Goal: Task Accomplishment & Management: Manage account settings

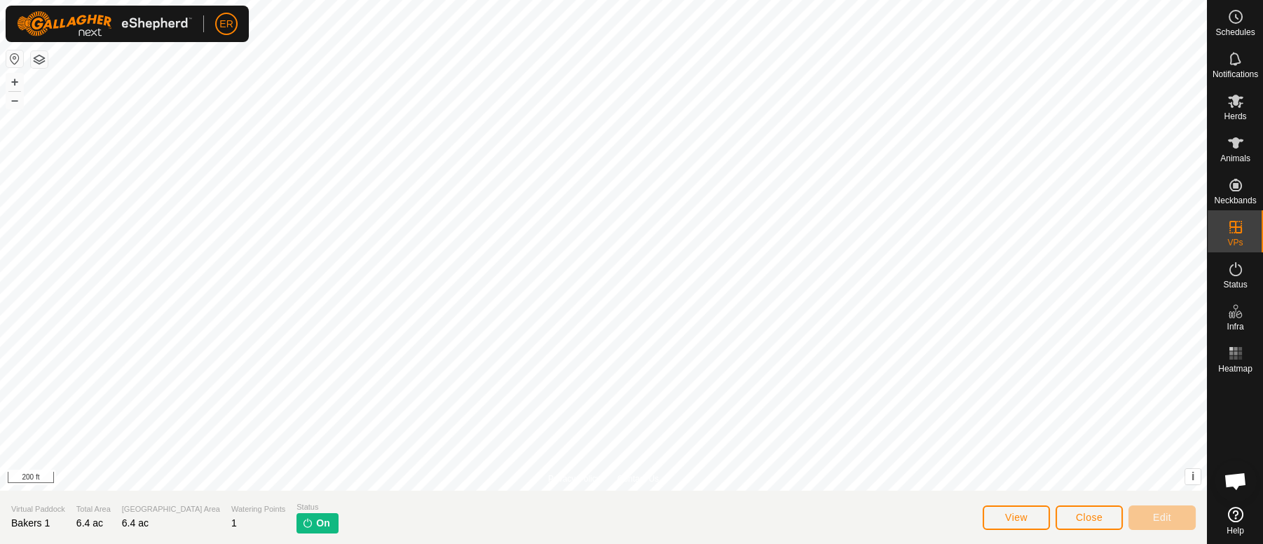
scroll to position [12155, 0]
click at [1083, 515] on span "Close" at bounding box center [1089, 517] width 27 height 11
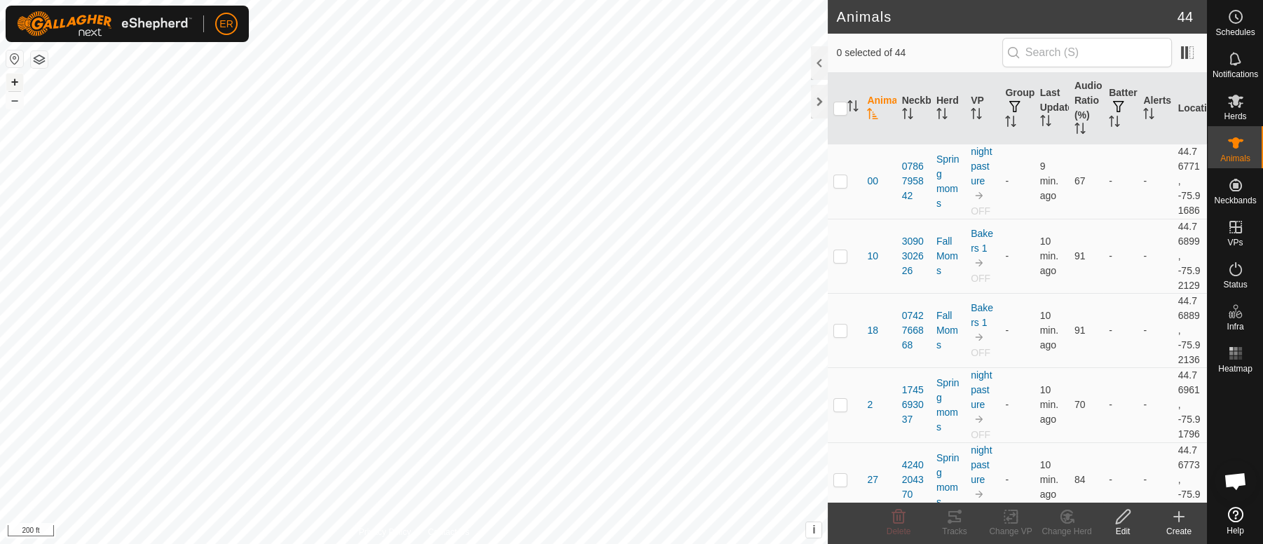
click at [15, 81] on button "+" at bounding box center [14, 82] width 17 height 17
click at [1232, 103] on icon at bounding box center [1235, 101] width 15 height 13
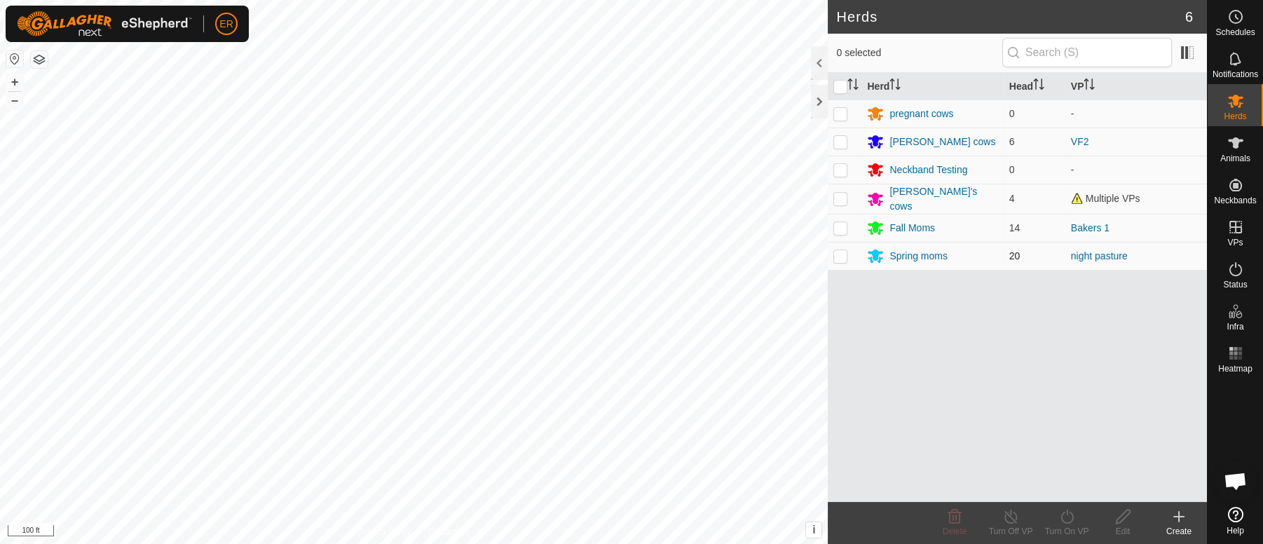
click at [838, 251] on p-checkbox at bounding box center [840, 255] width 14 height 11
checkbox input "true"
click at [1066, 518] on icon at bounding box center [1067, 516] width 18 height 17
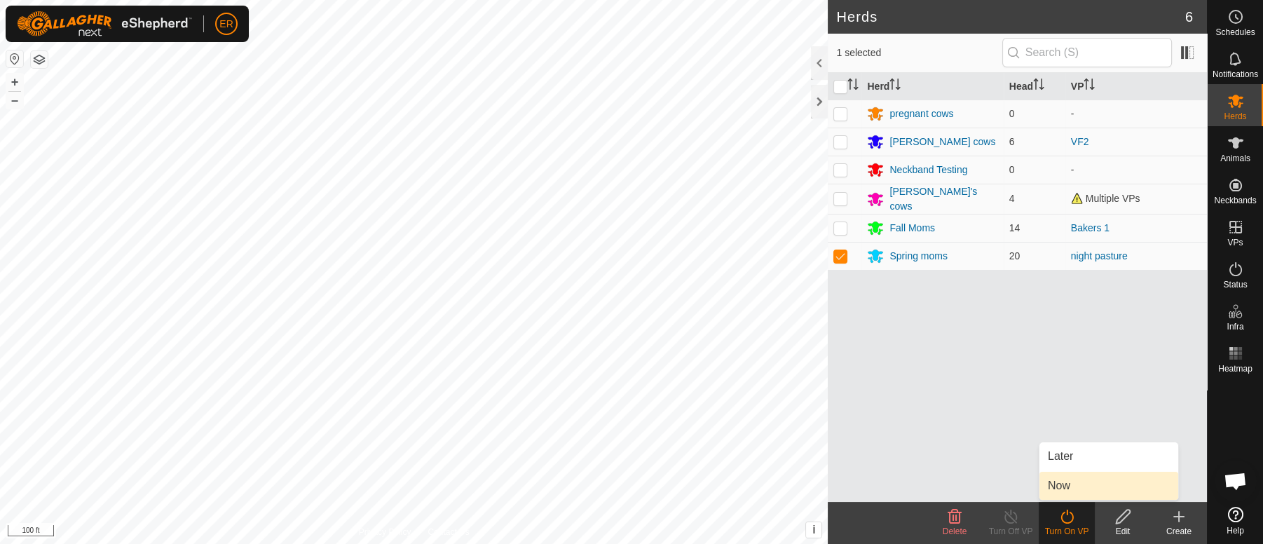
click at [1060, 486] on link "Now" at bounding box center [1109, 486] width 139 height 28
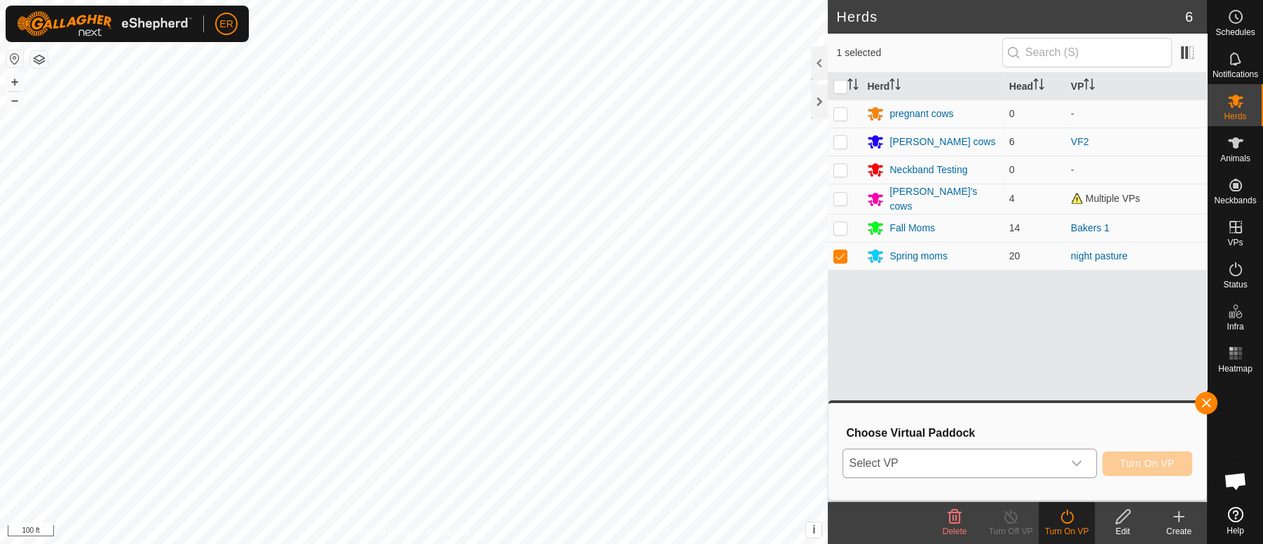
click at [974, 465] on span "Select VP" at bounding box center [952, 463] width 219 height 28
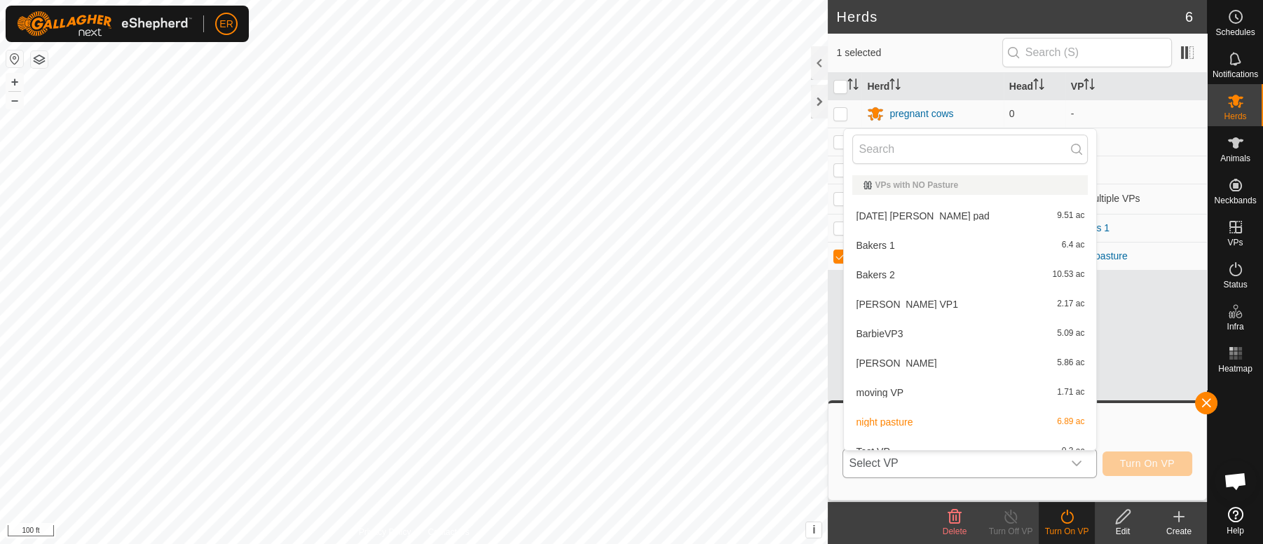
click at [873, 278] on li "Bakers 2 10.53 ac" at bounding box center [970, 275] width 252 height 28
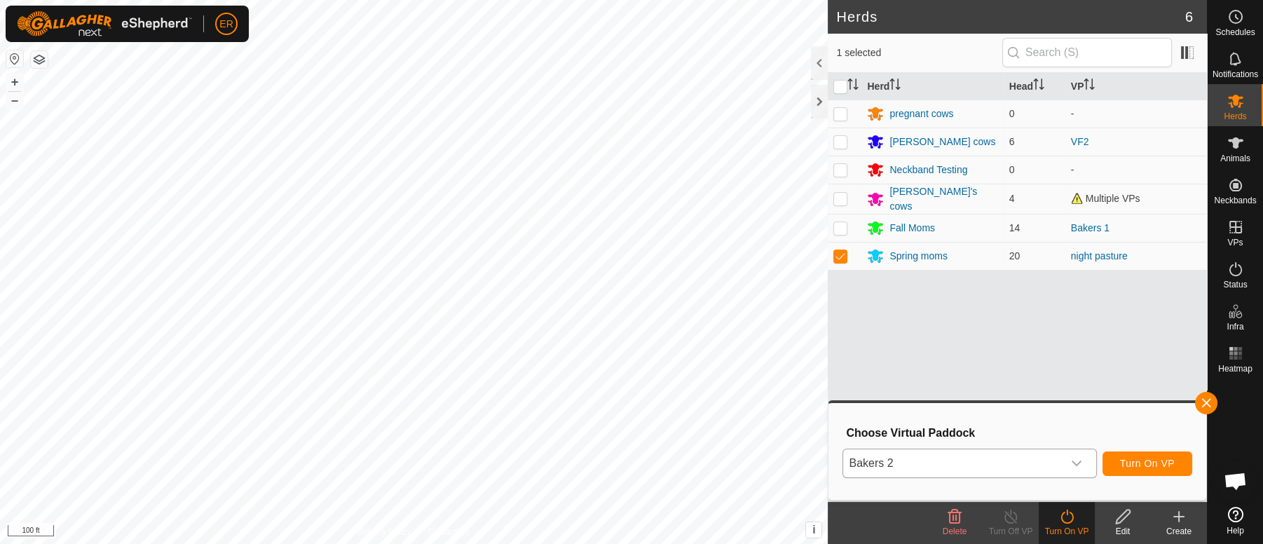
click at [873, 278] on div "Herd Head VP pregnant cows 0 - [PERSON_NAME] cows 6 VF2 Neckband Testing 0 - [P…" at bounding box center [1017, 287] width 379 height 429
click at [1141, 463] on span "Turn On VP" at bounding box center [1147, 463] width 55 height 11
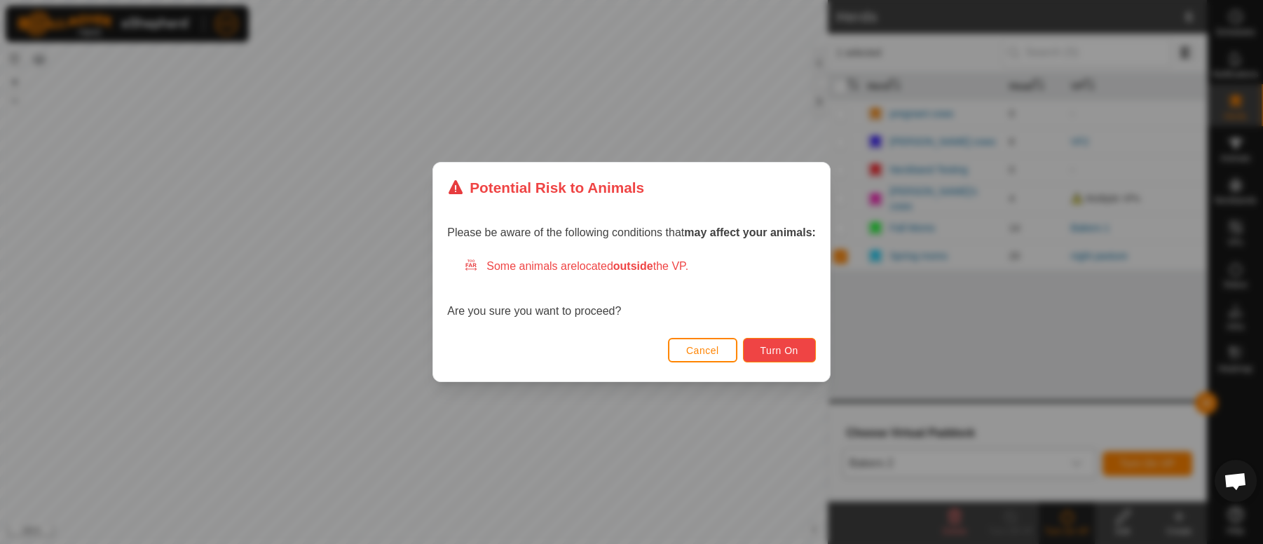
click at [755, 350] on button "Turn On" at bounding box center [779, 350] width 73 height 25
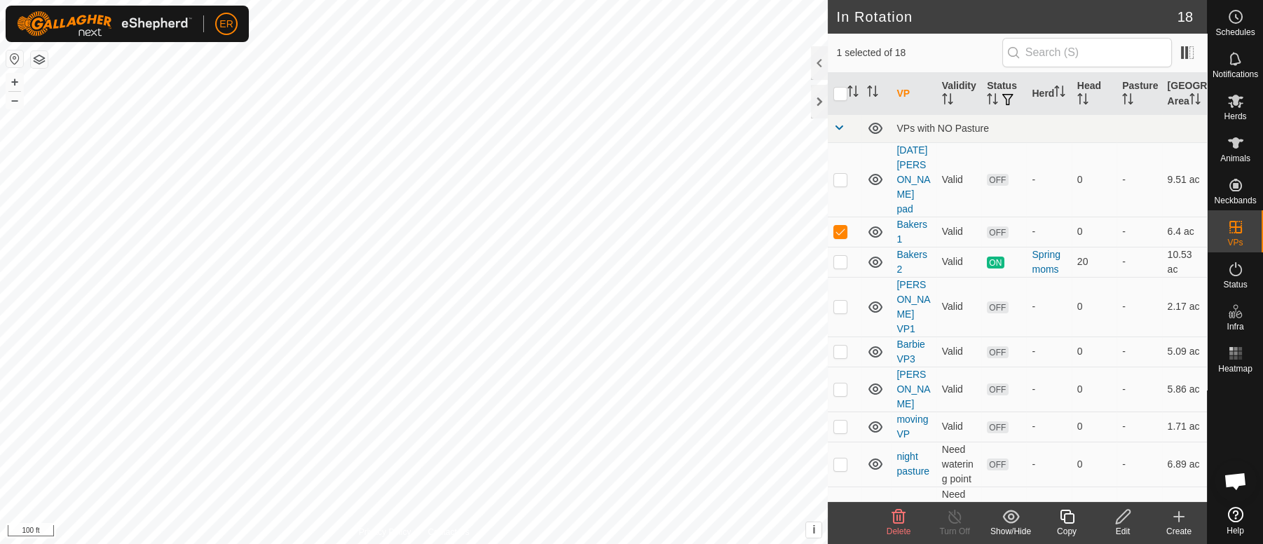
click at [1123, 519] on icon at bounding box center [1123, 517] width 14 height 14
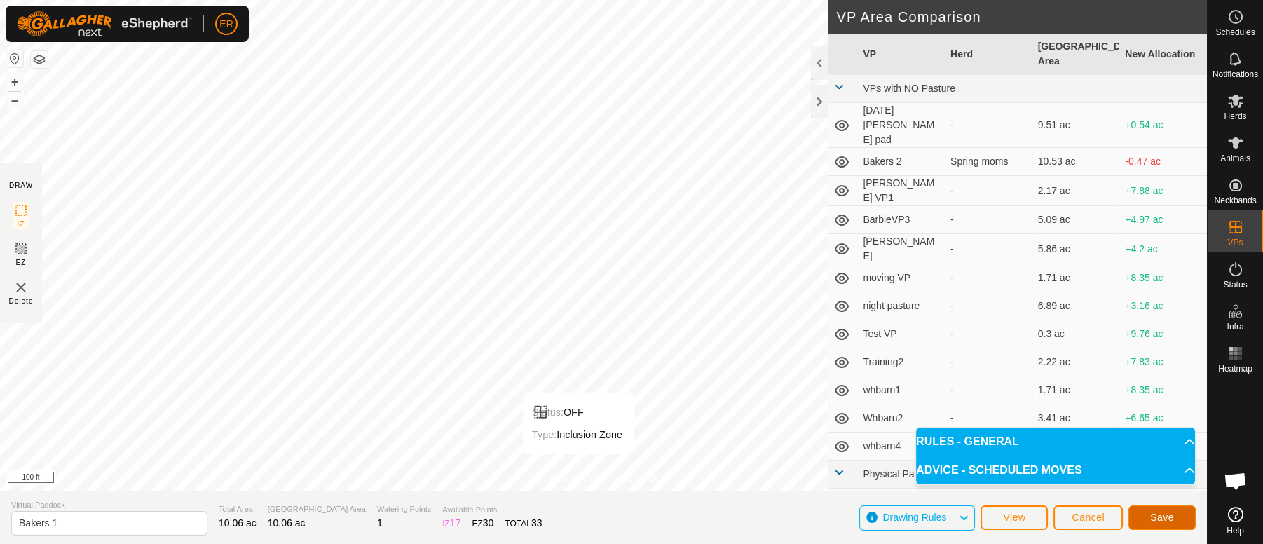
click at [1159, 515] on span "Save" at bounding box center [1162, 517] width 24 height 11
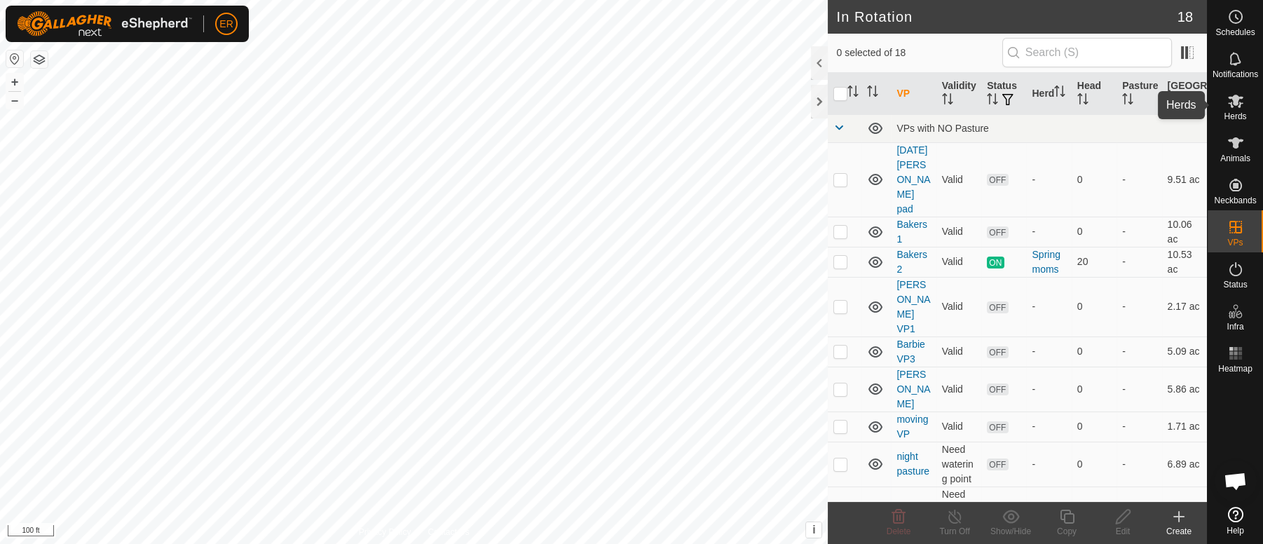
click at [1230, 99] on icon at bounding box center [1235, 101] width 15 height 13
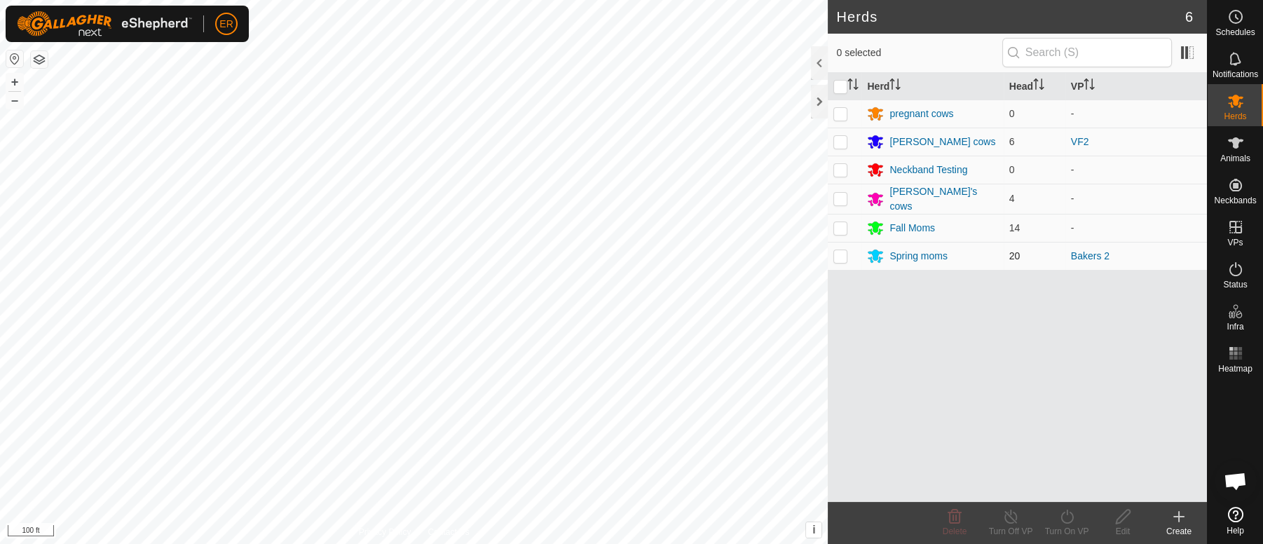
click at [845, 252] on p-checkbox at bounding box center [840, 255] width 14 height 11
checkbox input "true"
click at [1068, 513] on icon at bounding box center [1067, 516] width 18 height 17
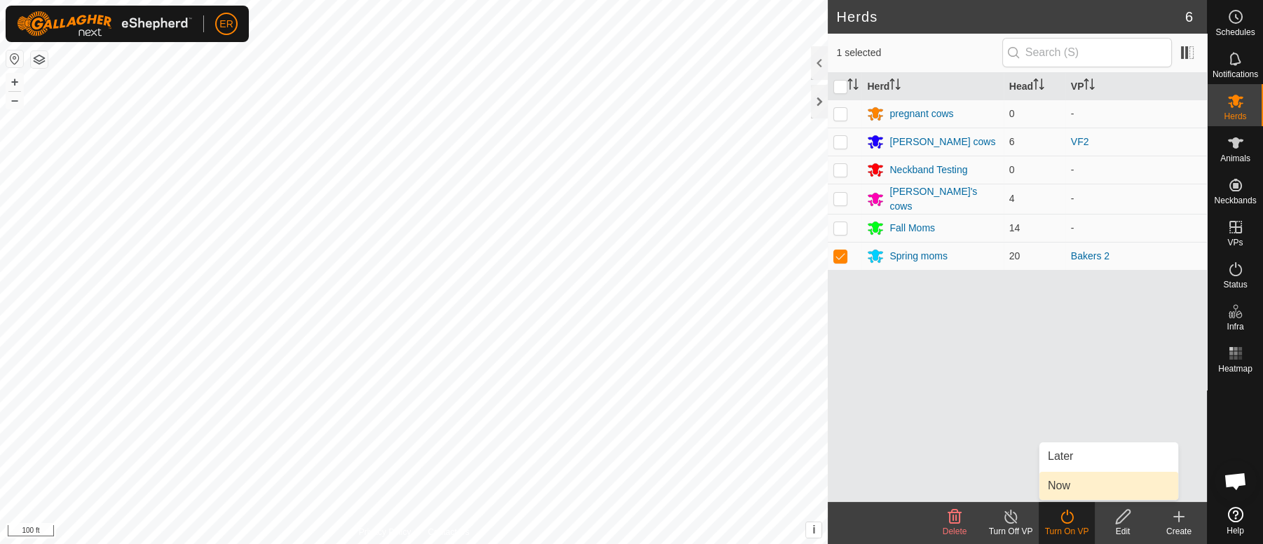
click at [1045, 485] on link "Now" at bounding box center [1109, 486] width 139 height 28
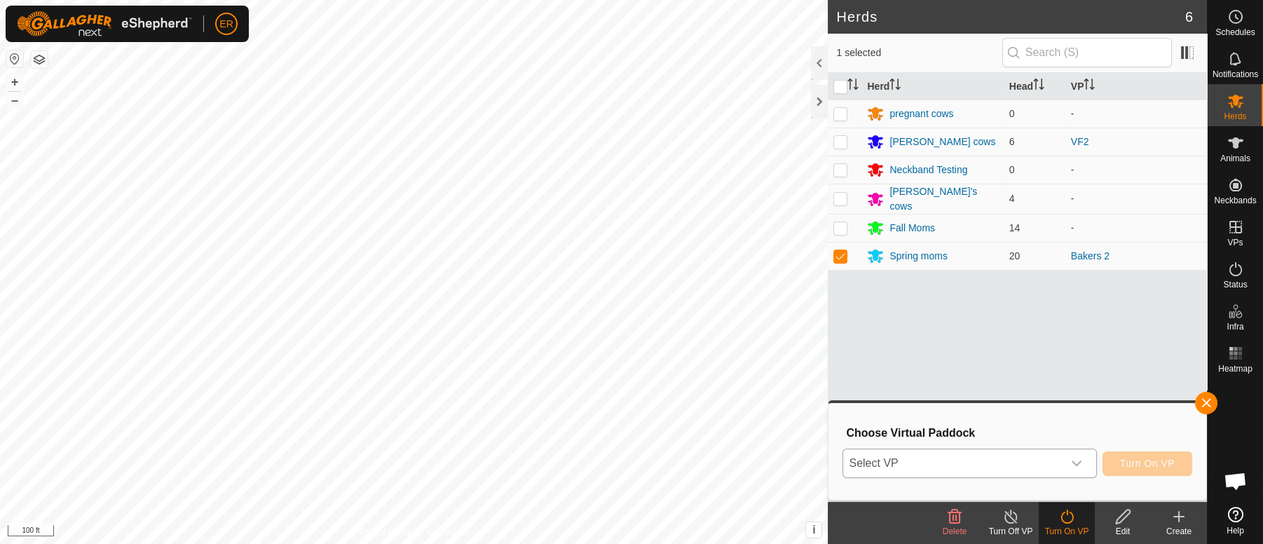
click at [1077, 463] on icon "dropdown trigger" at bounding box center [1077, 464] width 10 height 6
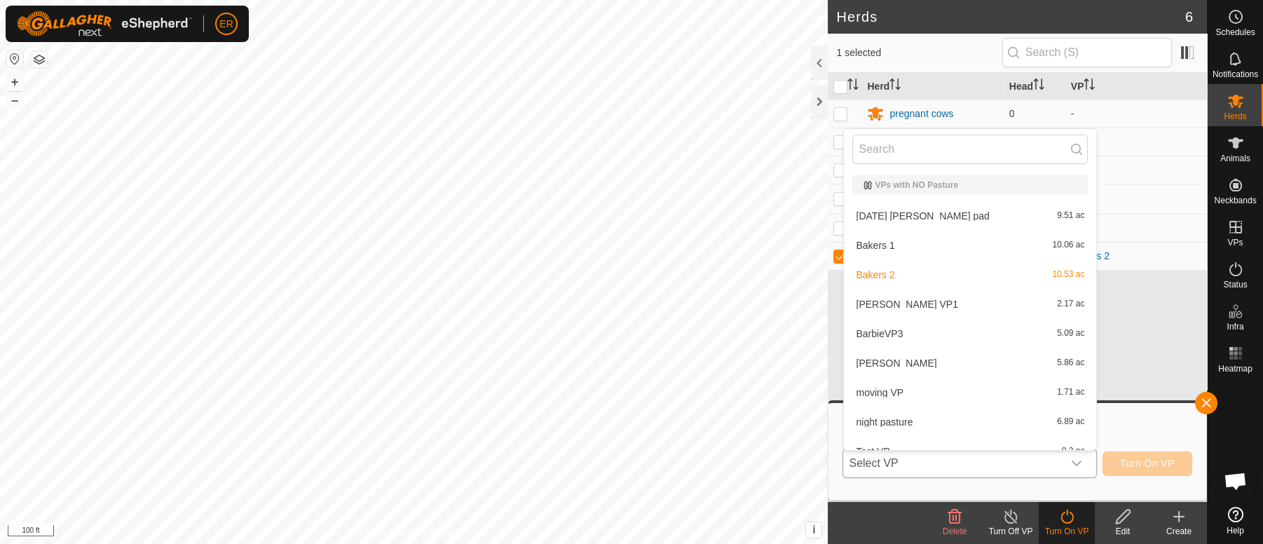
scroll to position [15, 0]
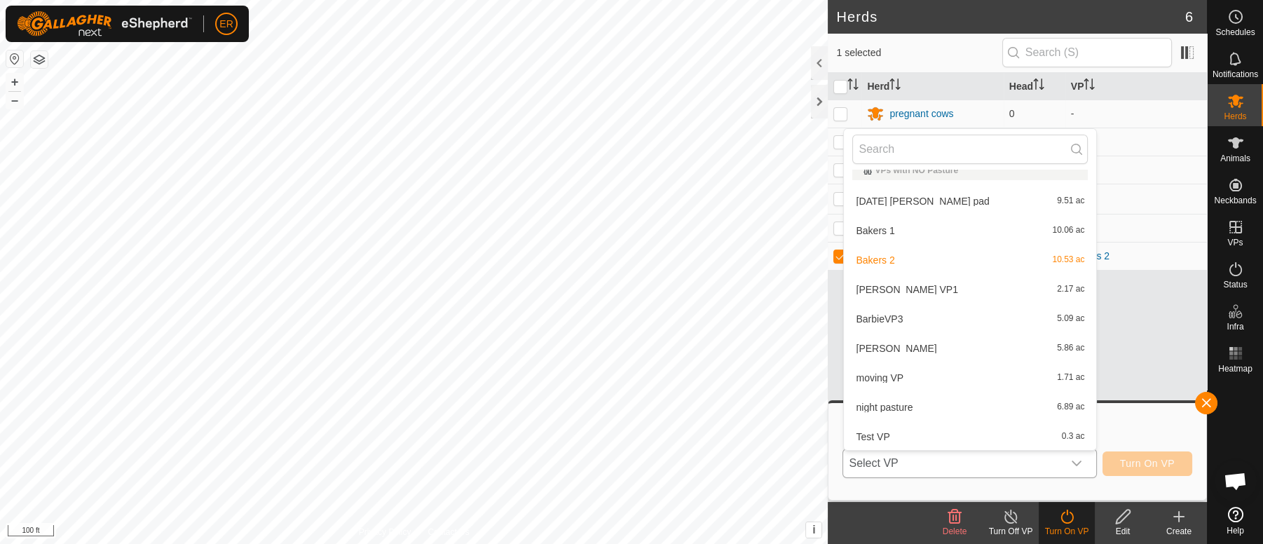
click at [857, 229] on li "Bakers 1 10.06 ac" at bounding box center [970, 231] width 252 height 28
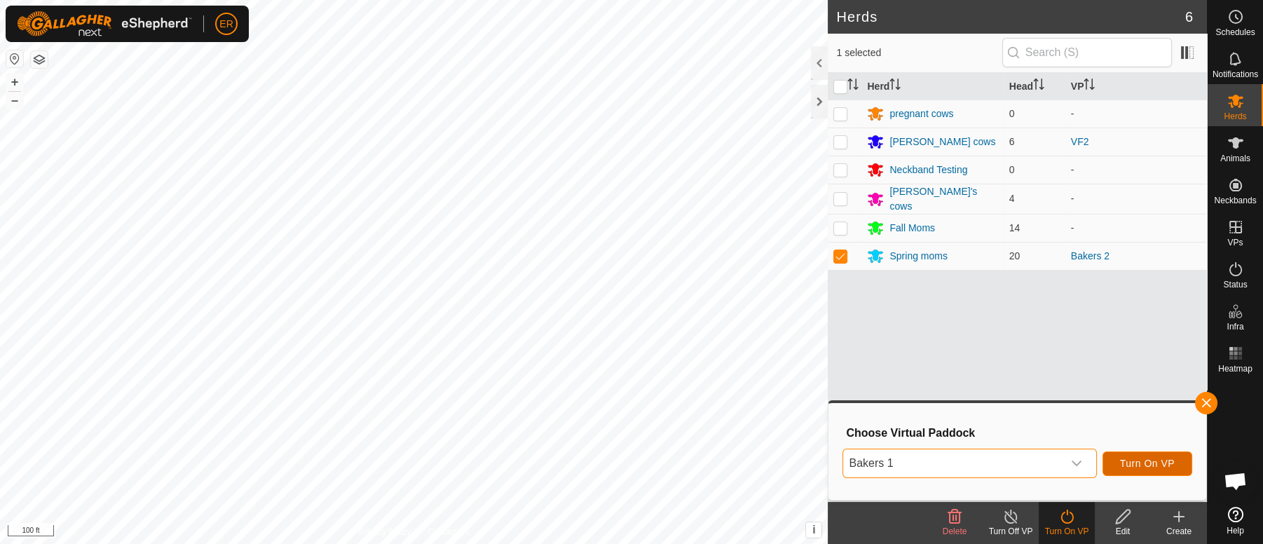
click at [1138, 459] on span "Turn On VP" at bounding box center [1147, 463] width 55 height 11
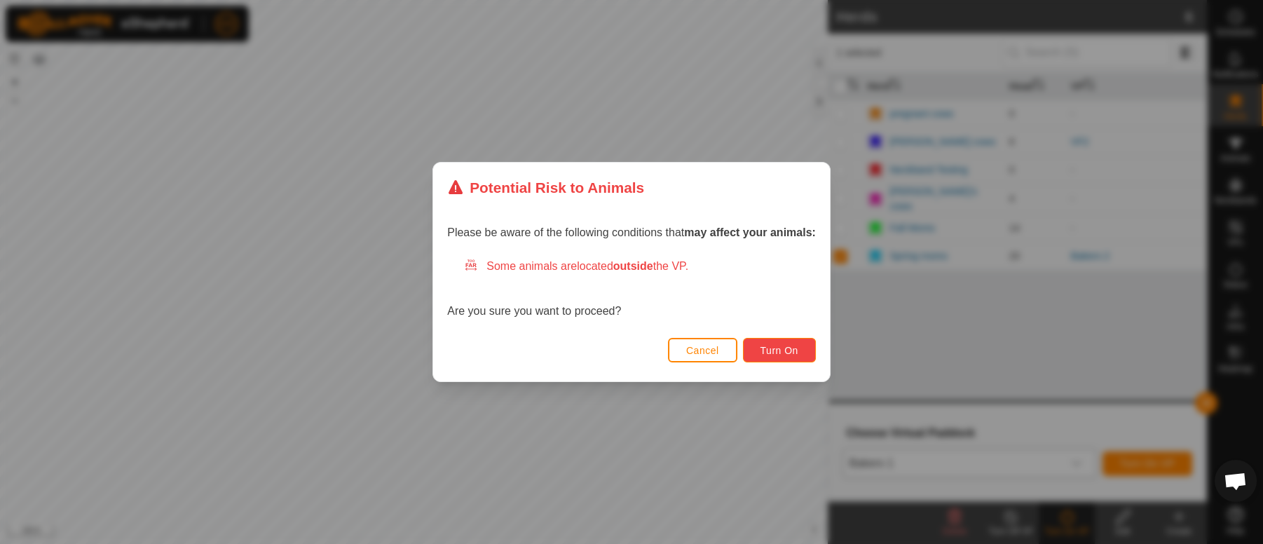
click at [776, 349] on span "Turn On" at bounding box center [780, 350] width 38 height 11
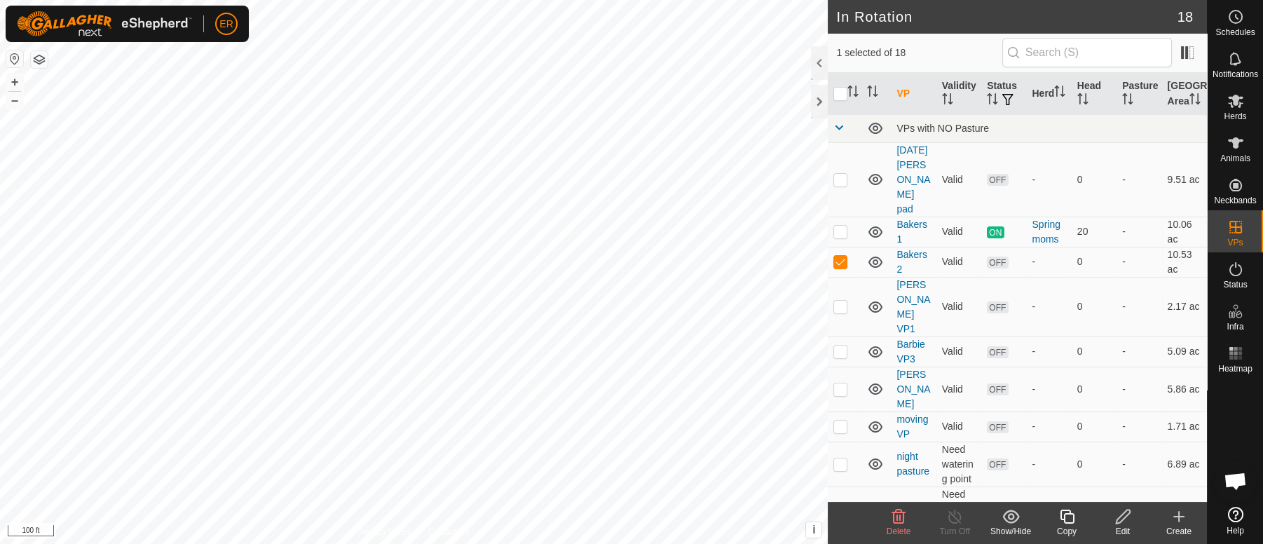
click at [1124, 517] on icon at bounding box center [1124, 516] width 18 height 17
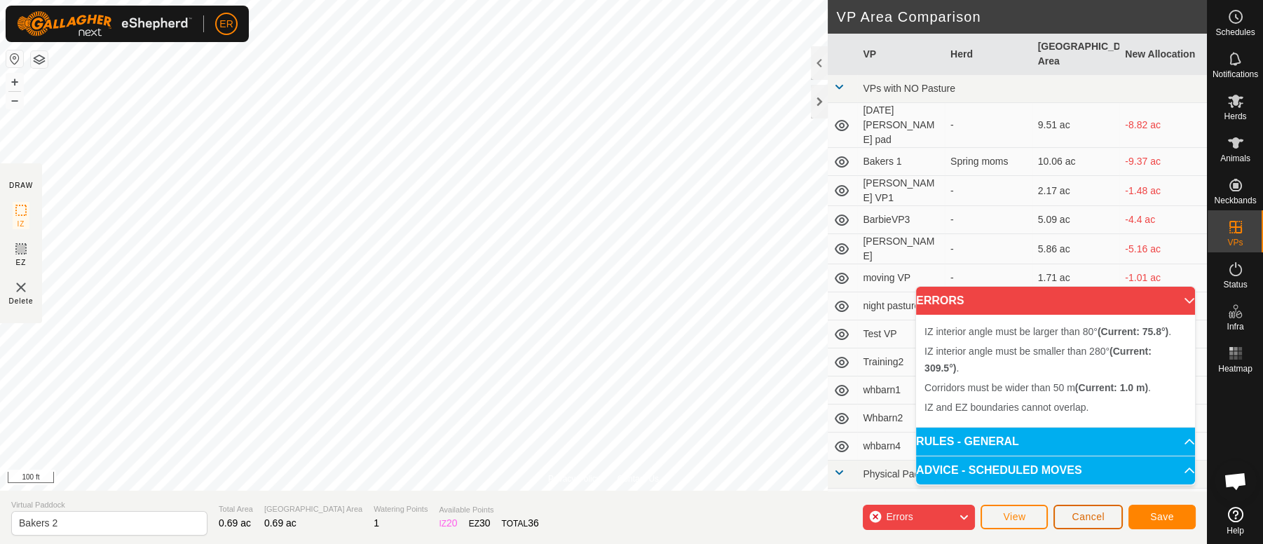
click at [1075, 517] on span "Cancel" at bounding box center [1088, 516] width 33 height 11
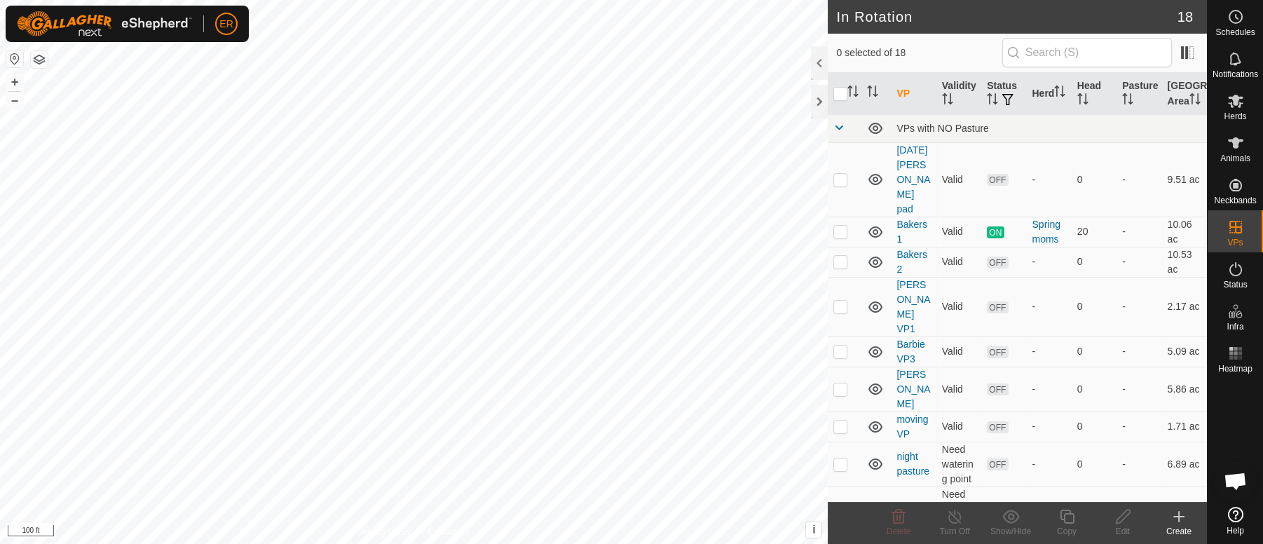
checkbox input "true"
click at [1119, 516] on icon at bounding box center [1124, 516] width 18 height 17
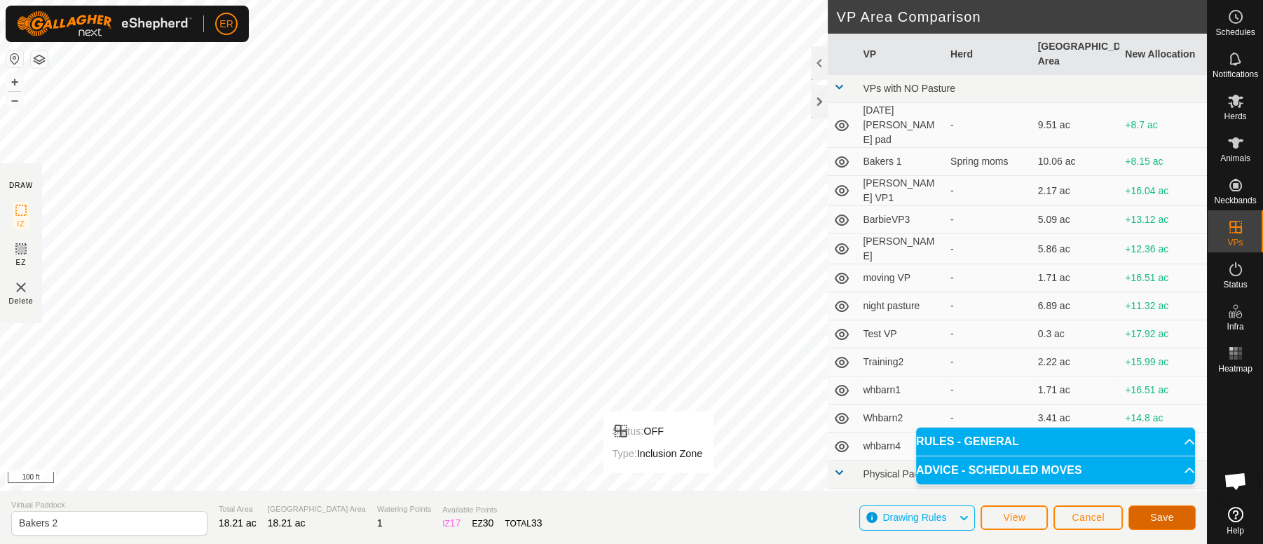
click at [1141, 512] on button "Save" at bounding box center [1162, 517] width 67 height 25
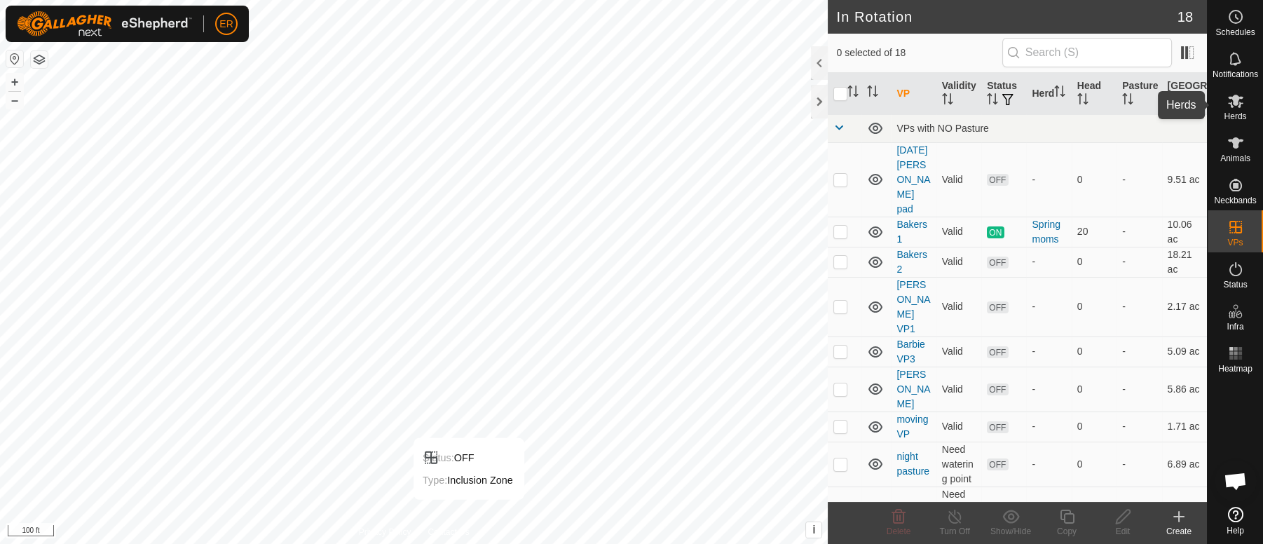
click at [1234, 99] on icon at bounding box center [1235, 101] width 15 height 13
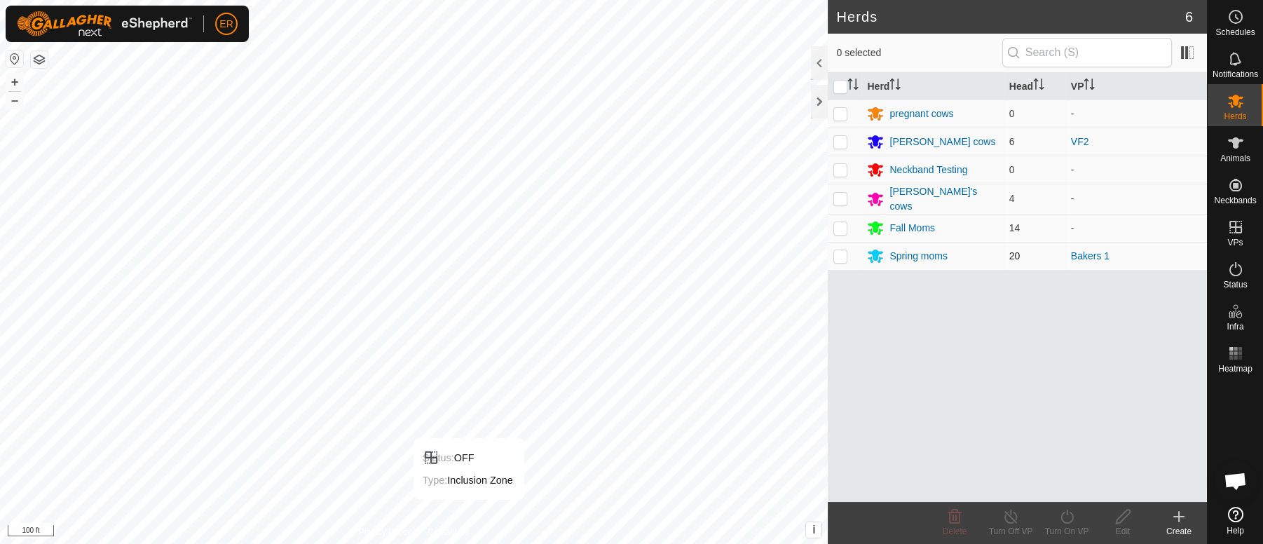
click at [841, 252] on p-checkbox at bounding box center [840, 255] width 14 height 11
checkbox input "true"
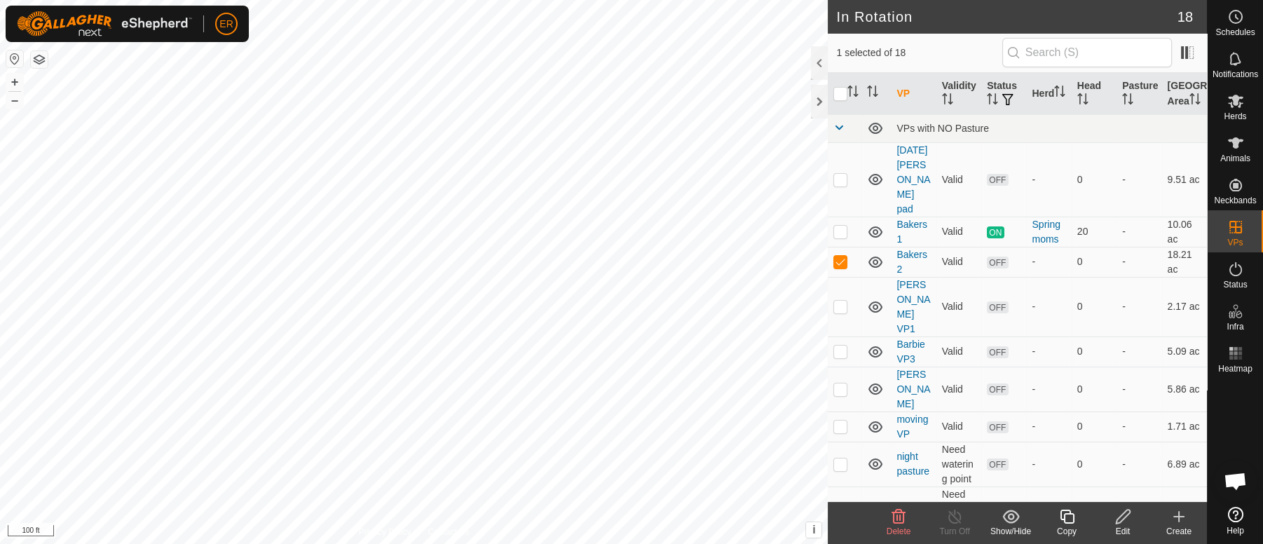
click at [1125, 515] on icon at bounding box center [1124, 516] width 18 height 17
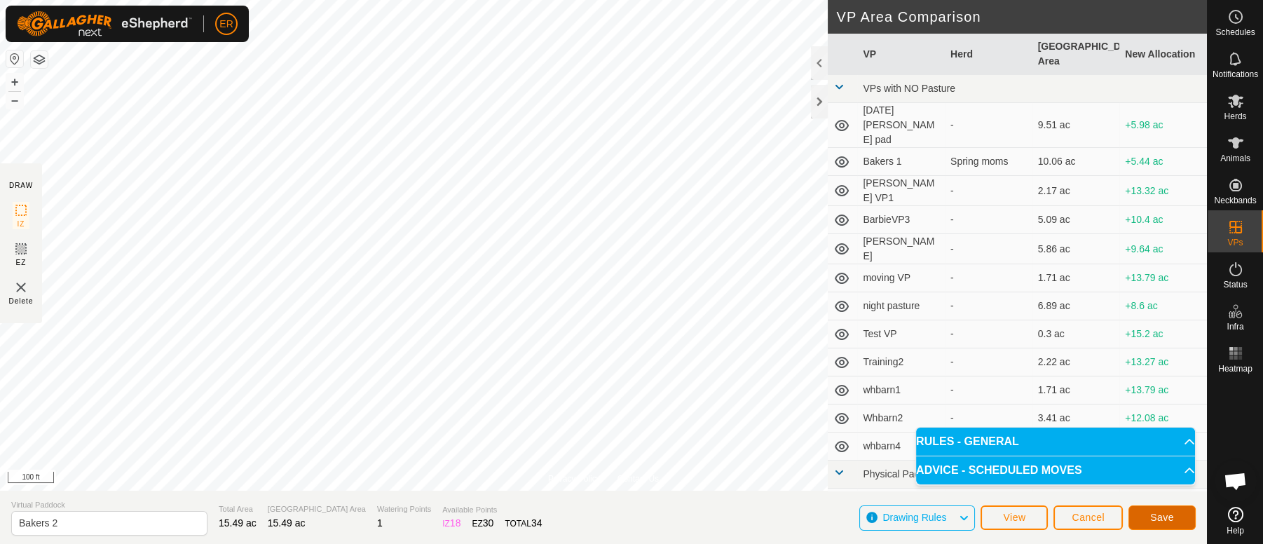
click at [1162, 518] on span "Save" at bounding box center [1162, 517] width 24 height 11
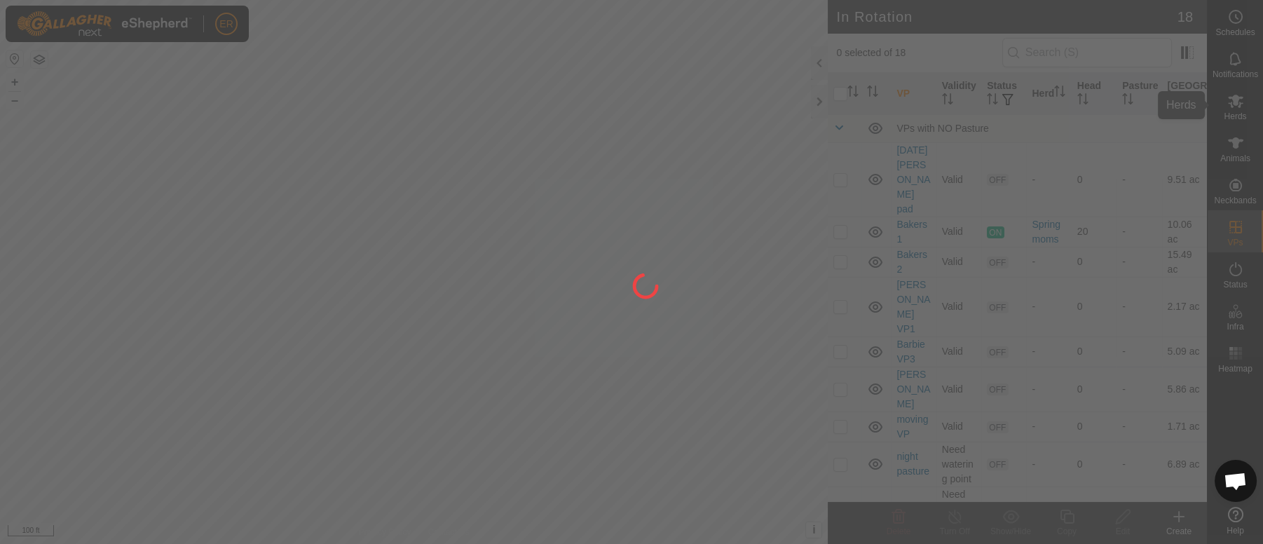
click at [1237, 100] on div at bounding box center [631, 272] width 1263 height 544
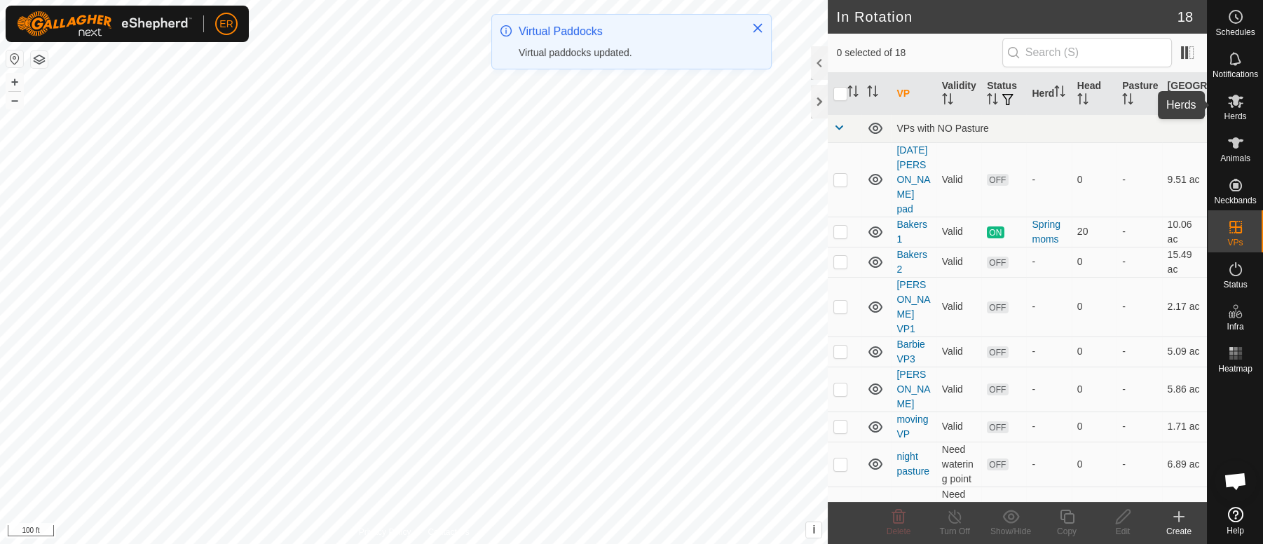
click at [1237, 100] on icon at bounding box center [1235, 101] width 15 height 13
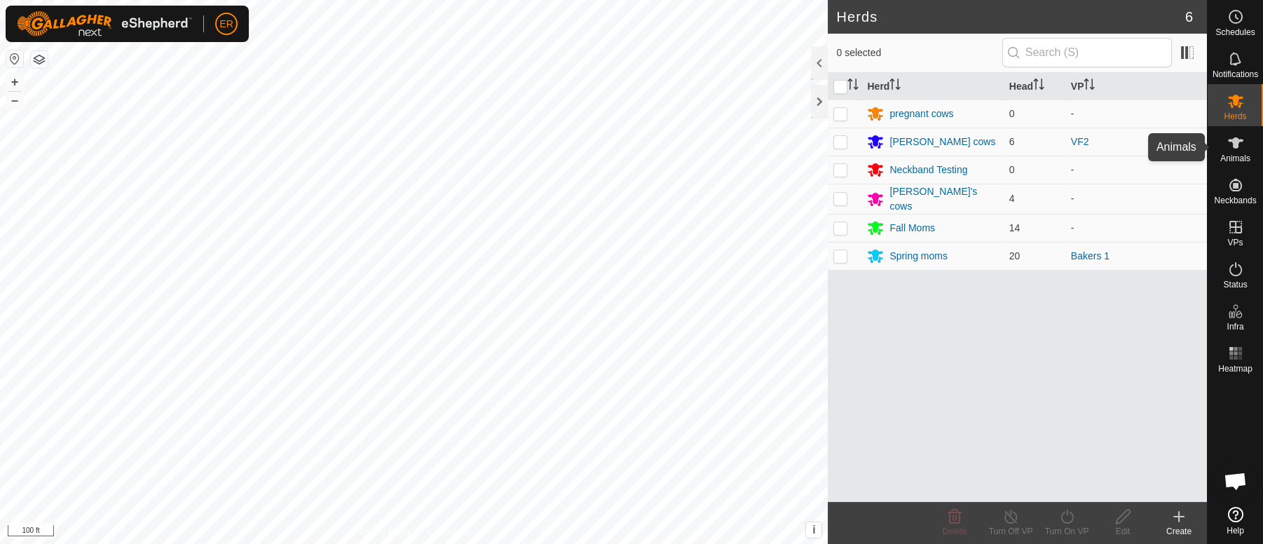
click at [1238, 141] on icon at bounding box center [1235, 142] width 15 height 11
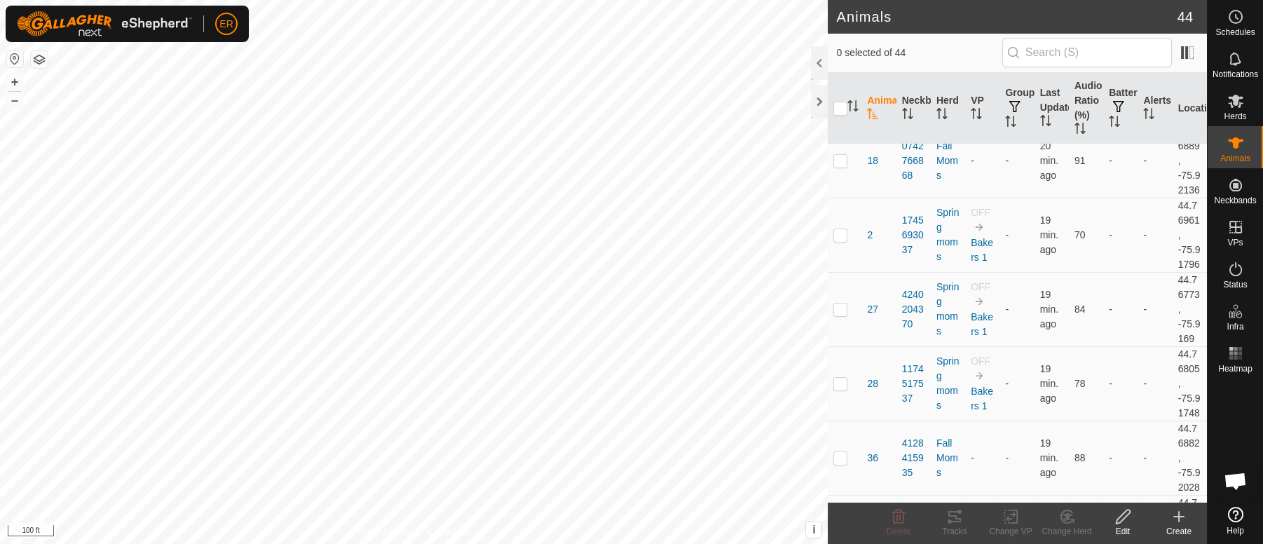
scroll to position [210, 0]
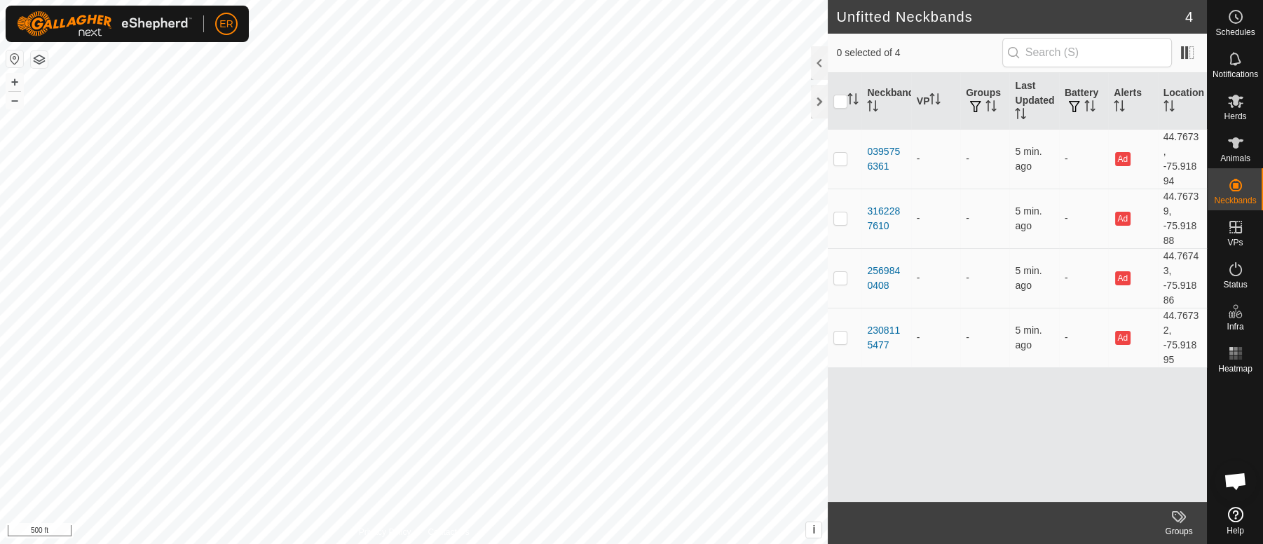
scroll to position [12155, 0]
click at [1234, 137] on icon at bounding box center [1235, 142] width 15 height 11
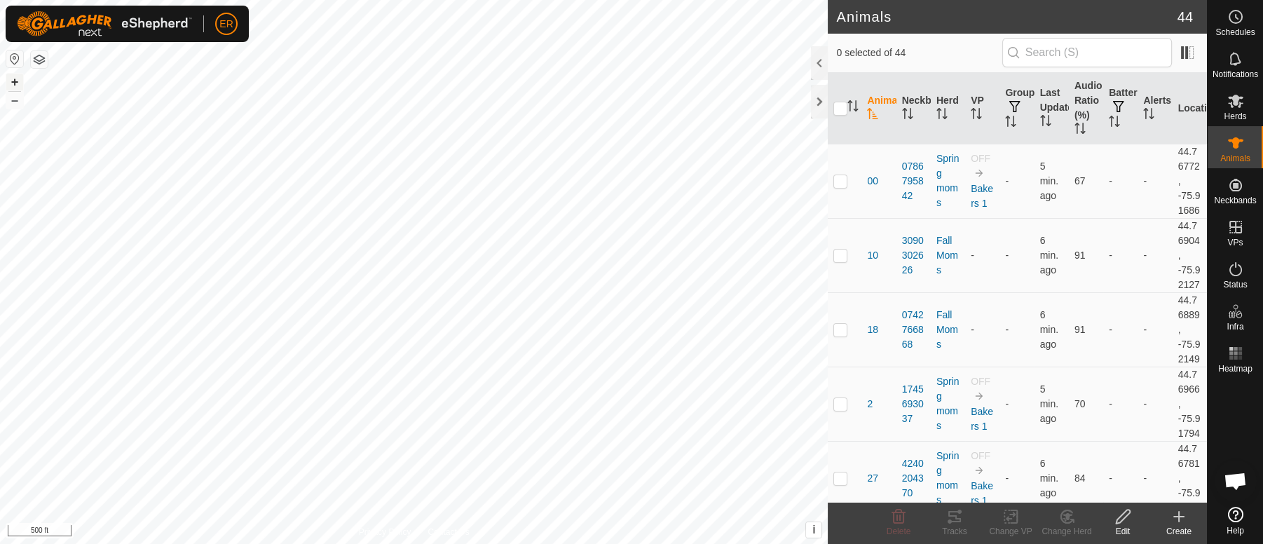
click at [16, 85] on button "+" at bounding box center [14, 82] width 17 height 17
click at [355, 0] on html "ER Schedules Notifications Herds Animals Neckbands VPs Status Infra Heatmap Hel…" at bounding box center [631, 272] width 1263 height 544
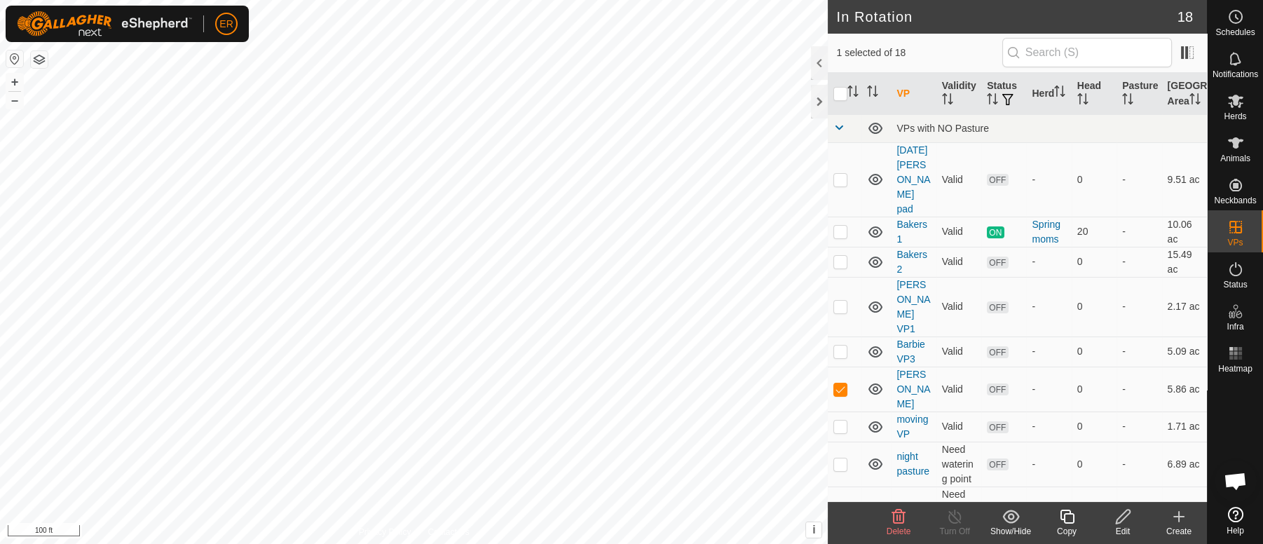
checkbox input "true"
checkbox input "false"
